Goal: Information Seeking & Learning: Learn about a topic

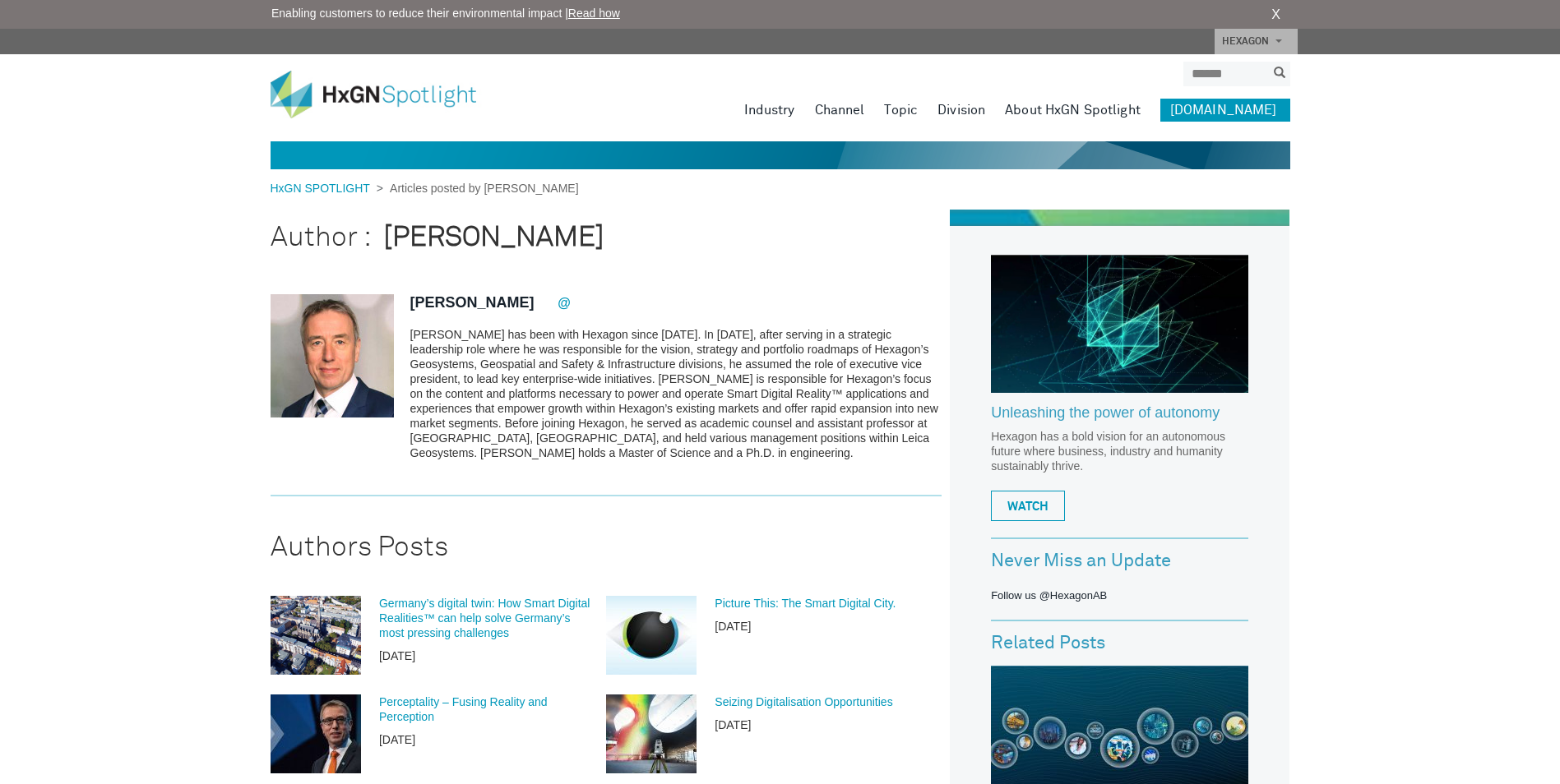
click at [846, 334] on p "[PERSON_NAME] has been with Hexagon since [DATE]. In [DATE], after serving in a…" at bounding box center [676, 393] width 532 height 133
click at [450, 350] on p "[PERSON_NAME] has been with Hexagon since [DATE]. In [DATE], after serving in a…" at bounding box center [676, 393] width 532 height 133
drag, startPoint x: 450, startPoint y: 350, endPoint x: 586, endPoint y: 361, distance: 136.4
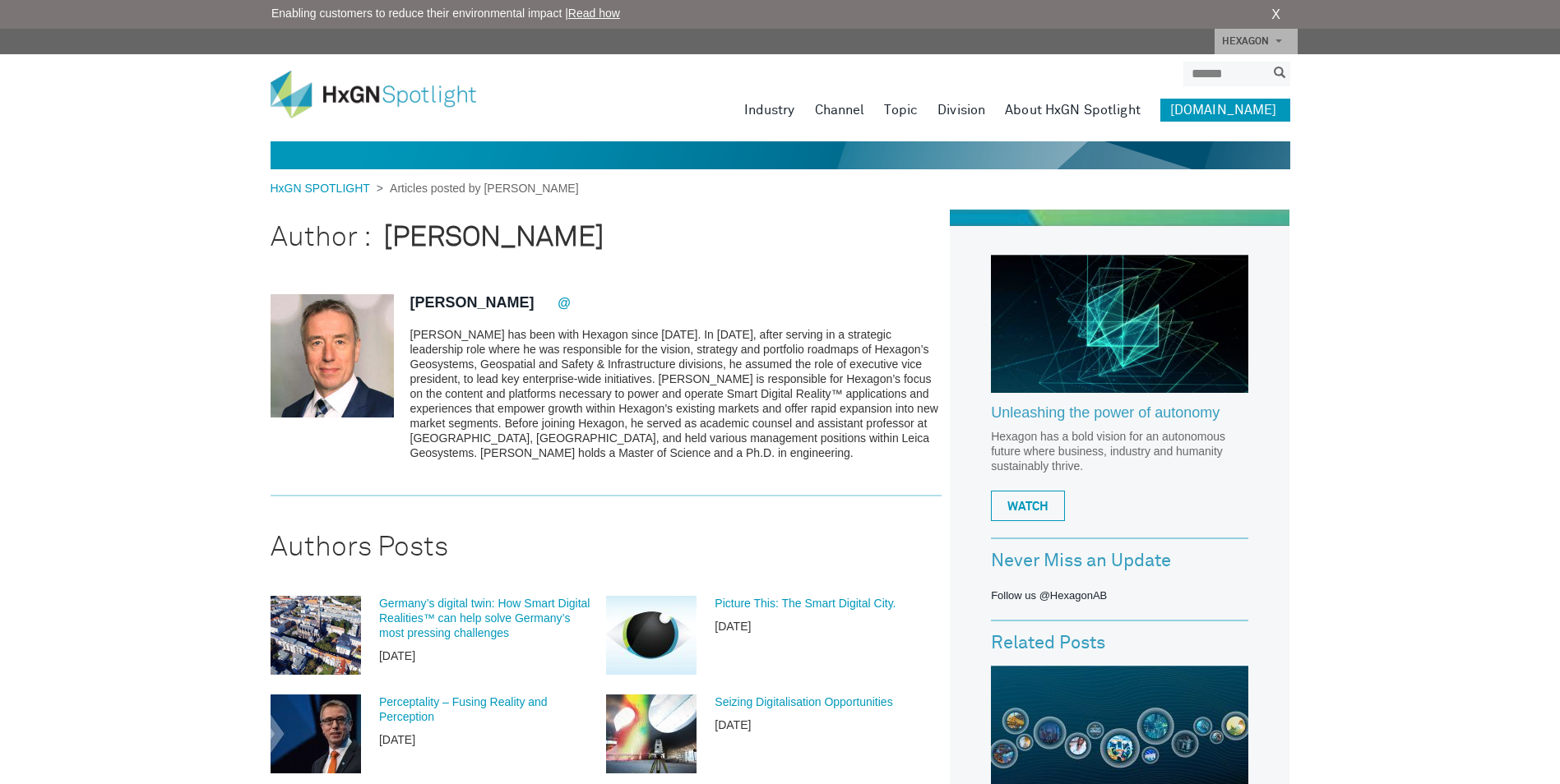
click at [586, 361] on p "[PERSON_NAME] has been with Hexagon since [DATE]. In [DATE], after serving in a…" at bounding box center [676, 393] width 532 height 133
click at [626, 345] on p "[PERSON_NAME] has been with Hexagon since [DATE]. In [DATE], after serving in a…" at bounding box center [676, 393] width 532 height 133
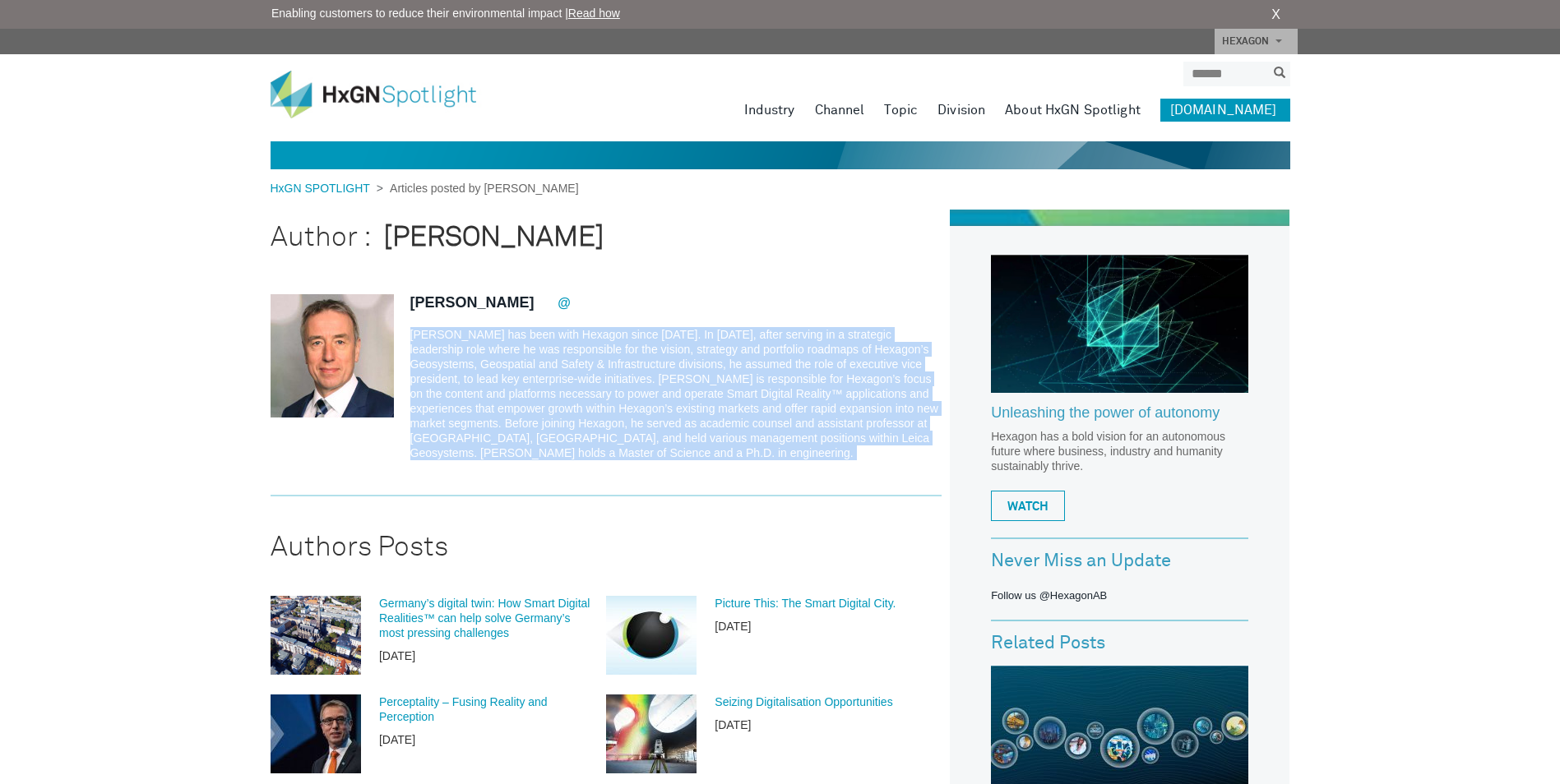
click at [626, 345] on p "[PERSON_NAME] has been with Hexagon since [DATE]. In [DATE], after serving in a…" at bounding box center [676, 393] width 532 height 133
drag, startPoint x: 626, startPoint y: 345, endPoint x: 559, endPoint y: 355, distance: 67.7
click at [559, 355] on p "[PERSON_NAME] has been with Hexagon since [DATE]. In [DATE], after serving in a…" at bounding box center [676, 393] width 532 height 133
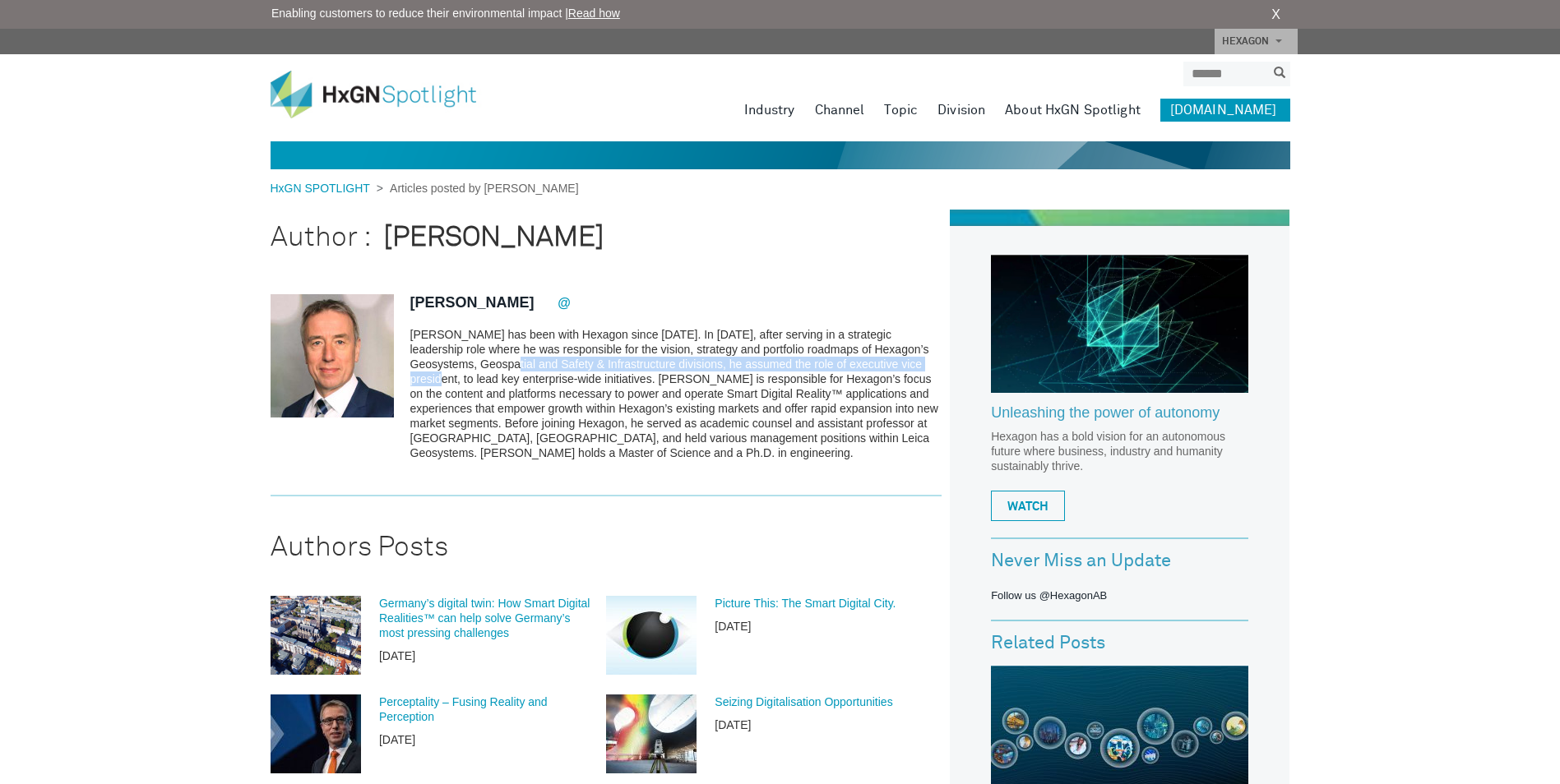
drag, startPoint x: 474, startPoint y: 365, endPoint x: 910, endPoint y: 366, distance: 436.0
click at [910, 366] on p "[PERSON_NAME] has been with Hexagon since [DATE]. In [DATE], after serving in a…" at bounding box center [676, 393] width 532 height 133
